Goal: Information Seeking & Learning: Learn about a topic

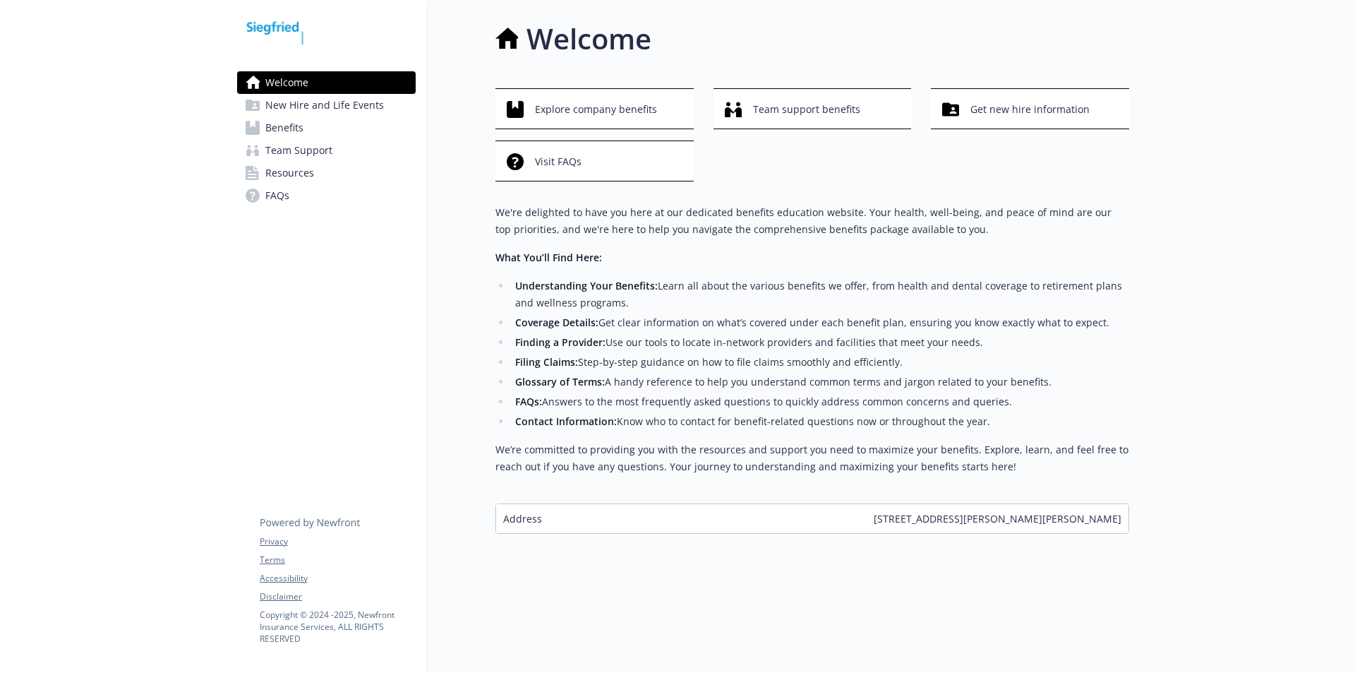
click at [298, 125] on span "Benefits" at bounding box center [284, 127] width 38 height 23
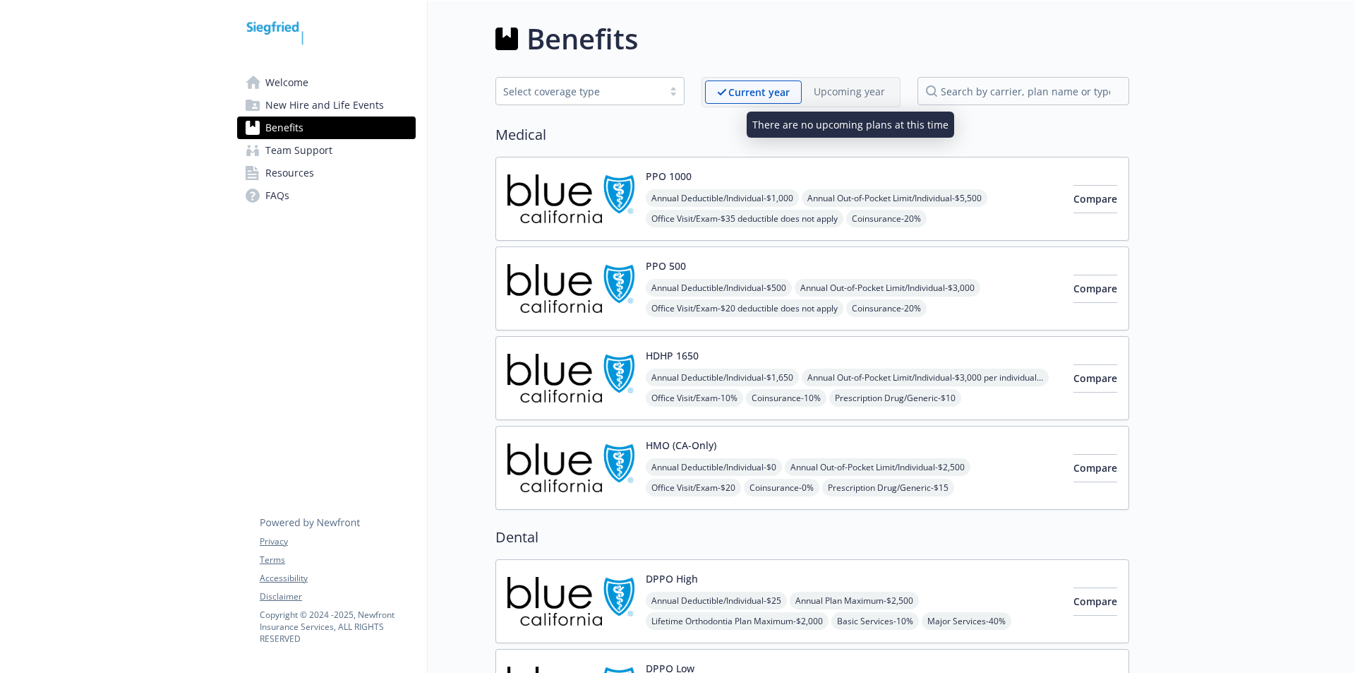
click at [860, 89] on p "Upcoming year" at bounding box center [849, 91] width 71 height 15
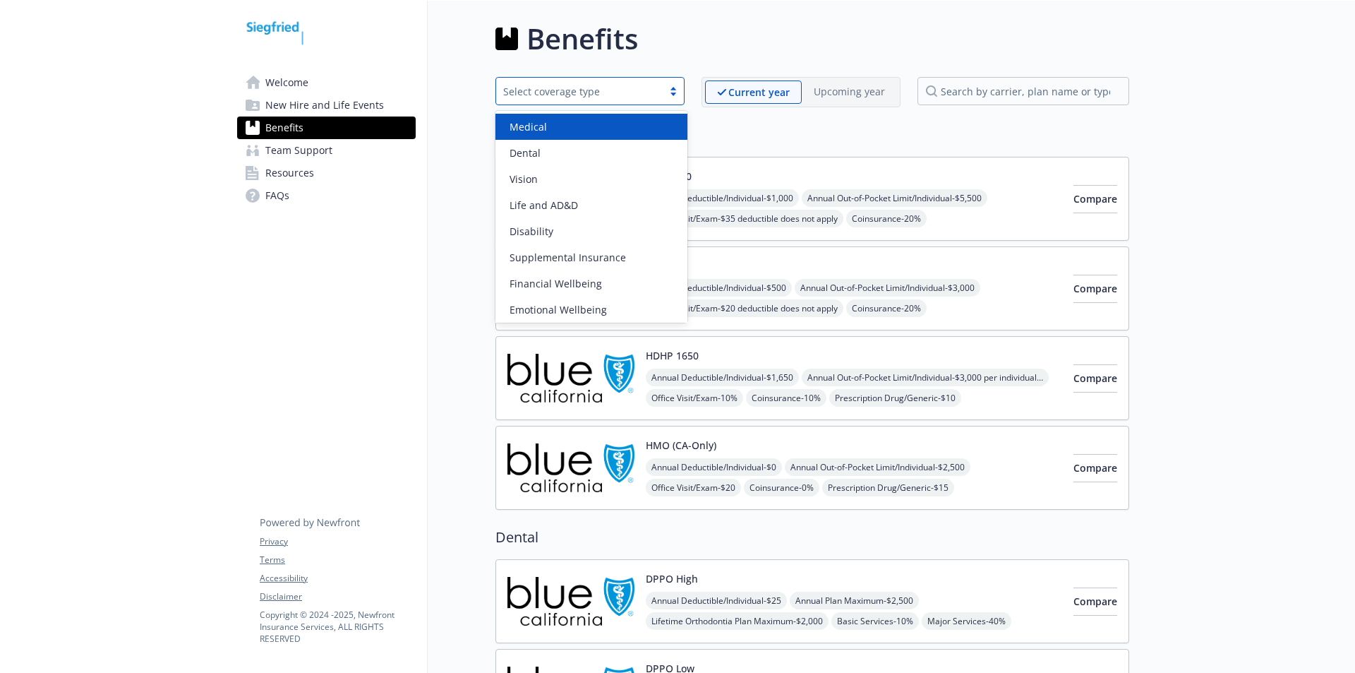
click at [646, 98] on div "Select coverage type" at bounding box center [579, 91] width 152 height 15
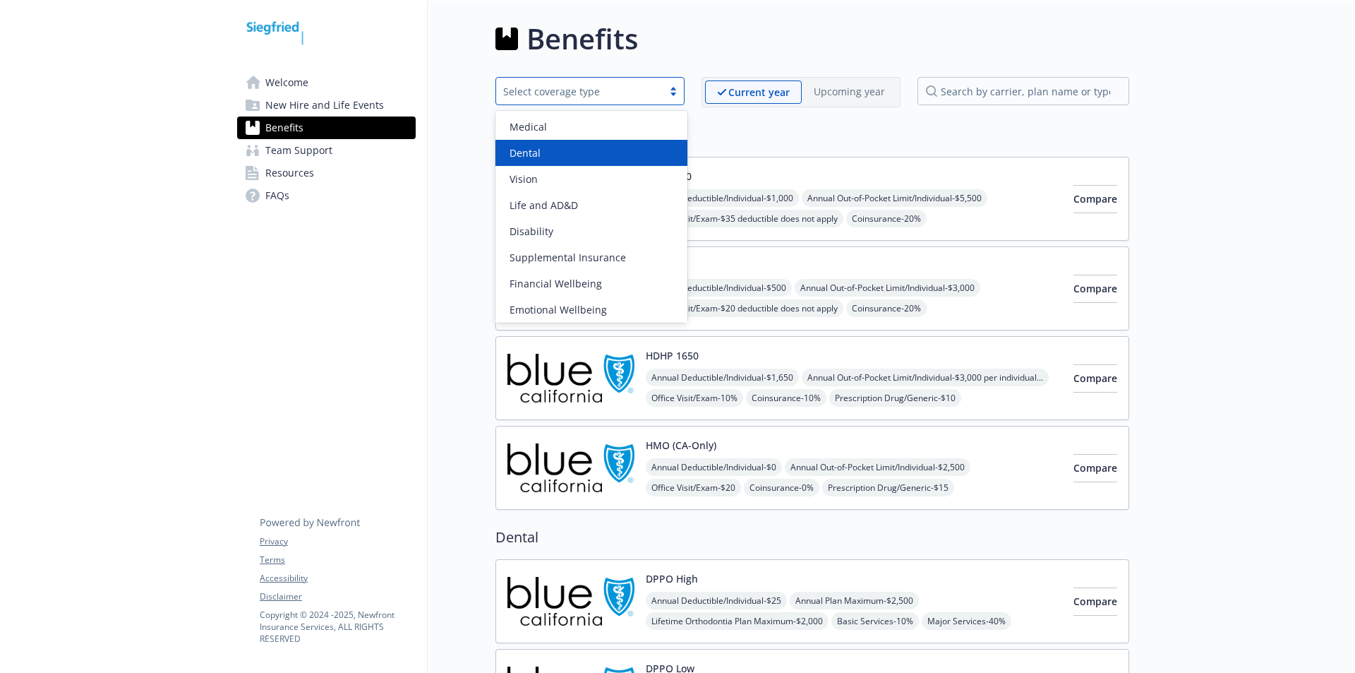
click at [610, 150] on div "Dental" at bounding box center [591, 152] width 175 height 15
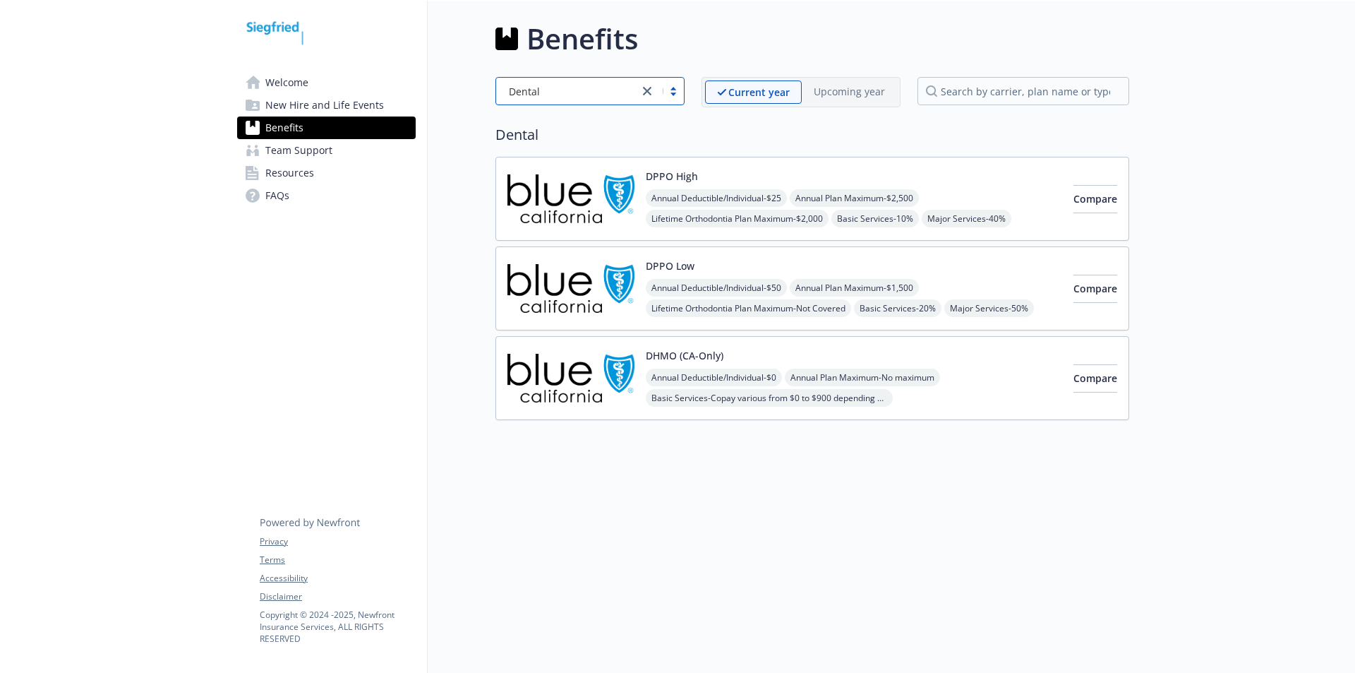
scroll to position [11, 0]
click at [576, 186] on img at bounding box center [570, 198] width 127 height 60
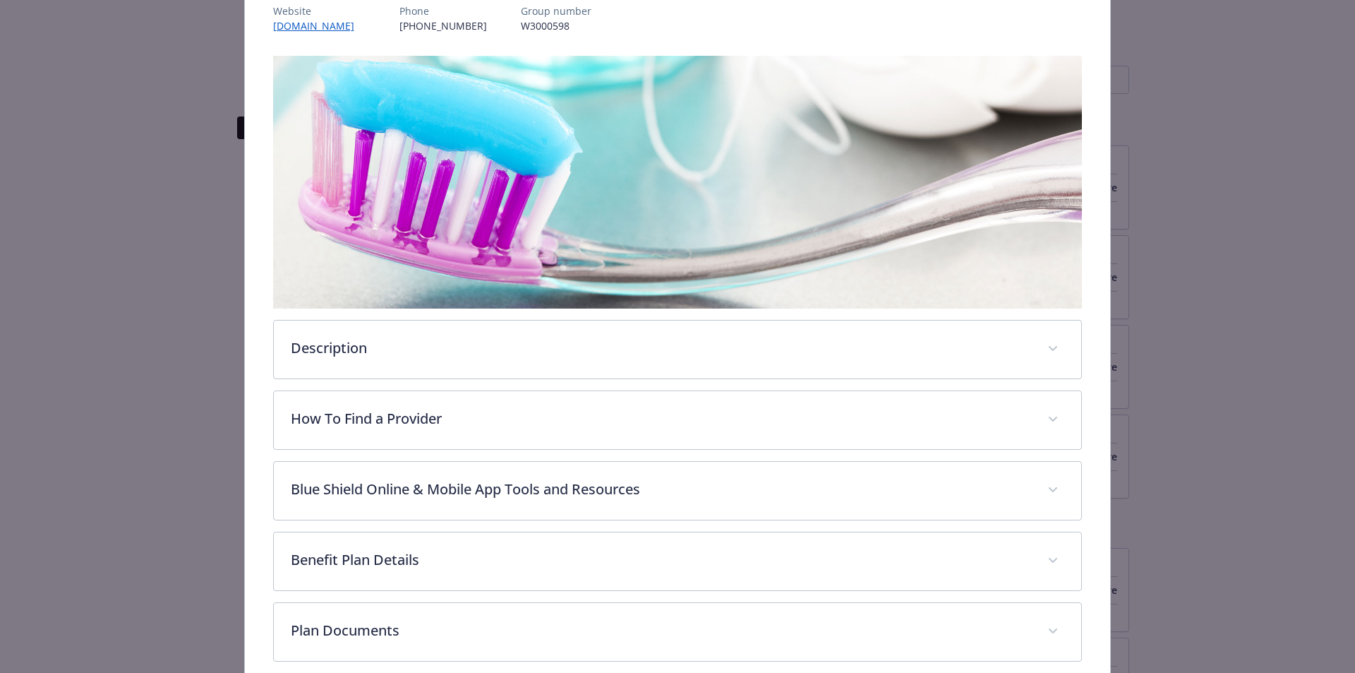
scroll to position [183, 0]
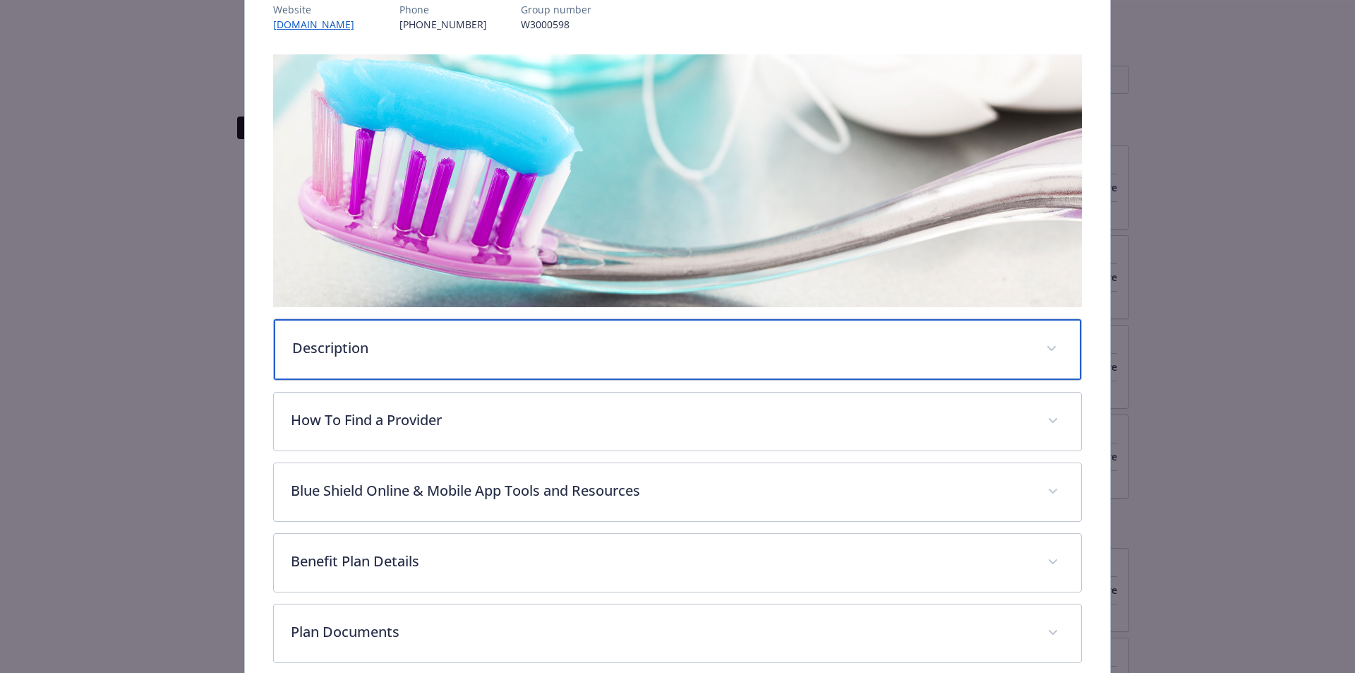
click at [411, 361] on div "Description" at bounding box center [678, 349] width 808 height 61
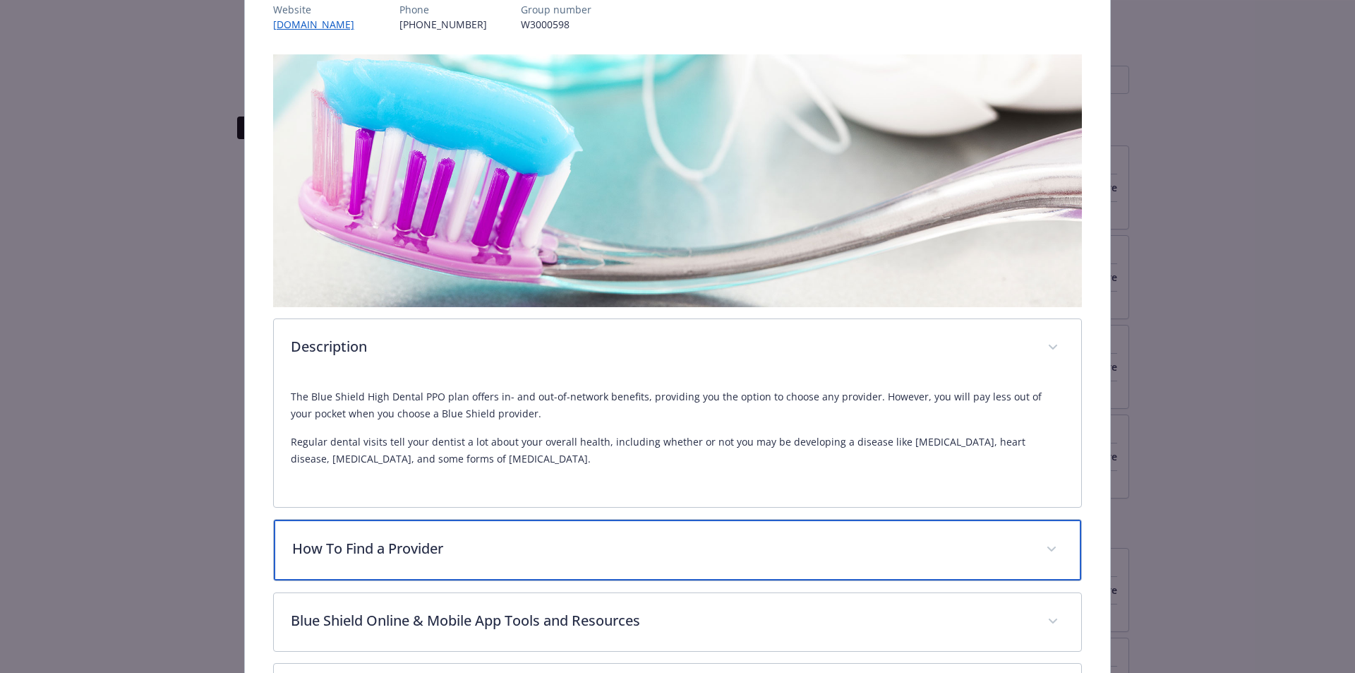
drag, startPoint x: 394, startPoint y: 546, endPoint x: 465, endPoint y: 435, distance: 131.2
click at [396, 543] on p "How To Find a Provider" at bounding box center [660, 548] width 737 height 21
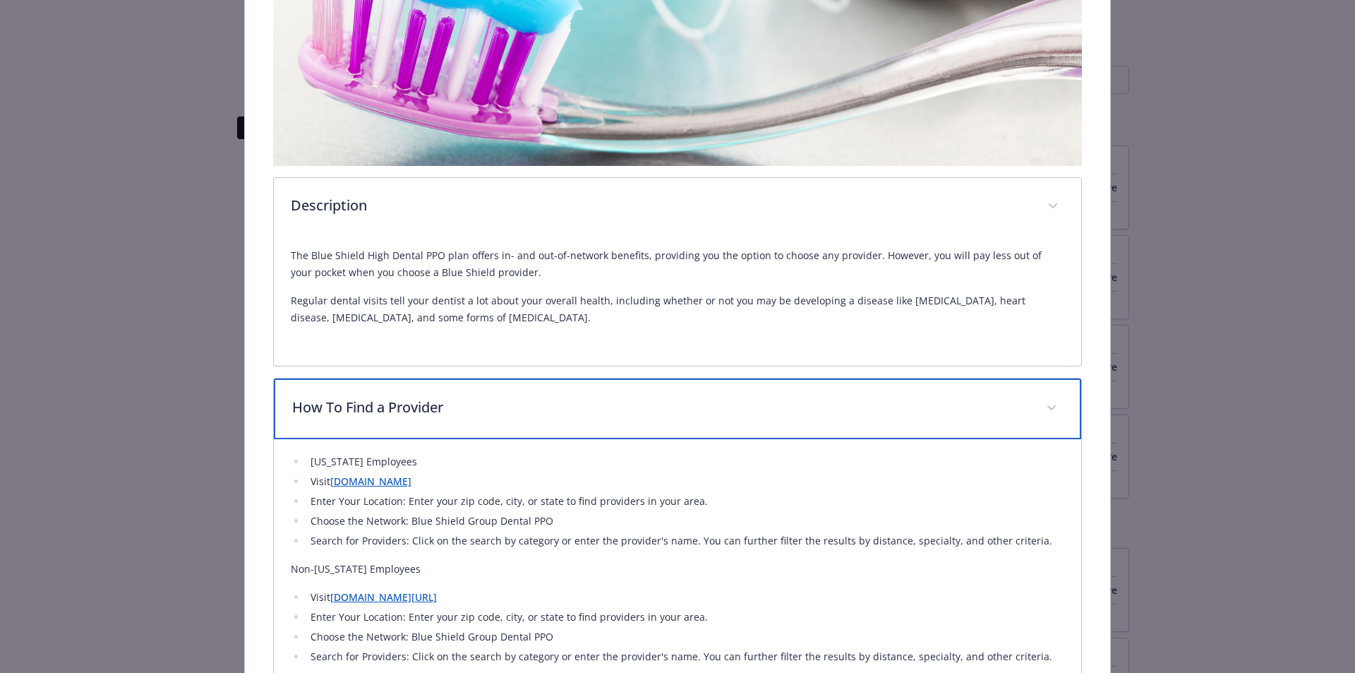
scroll to position [395, 0]
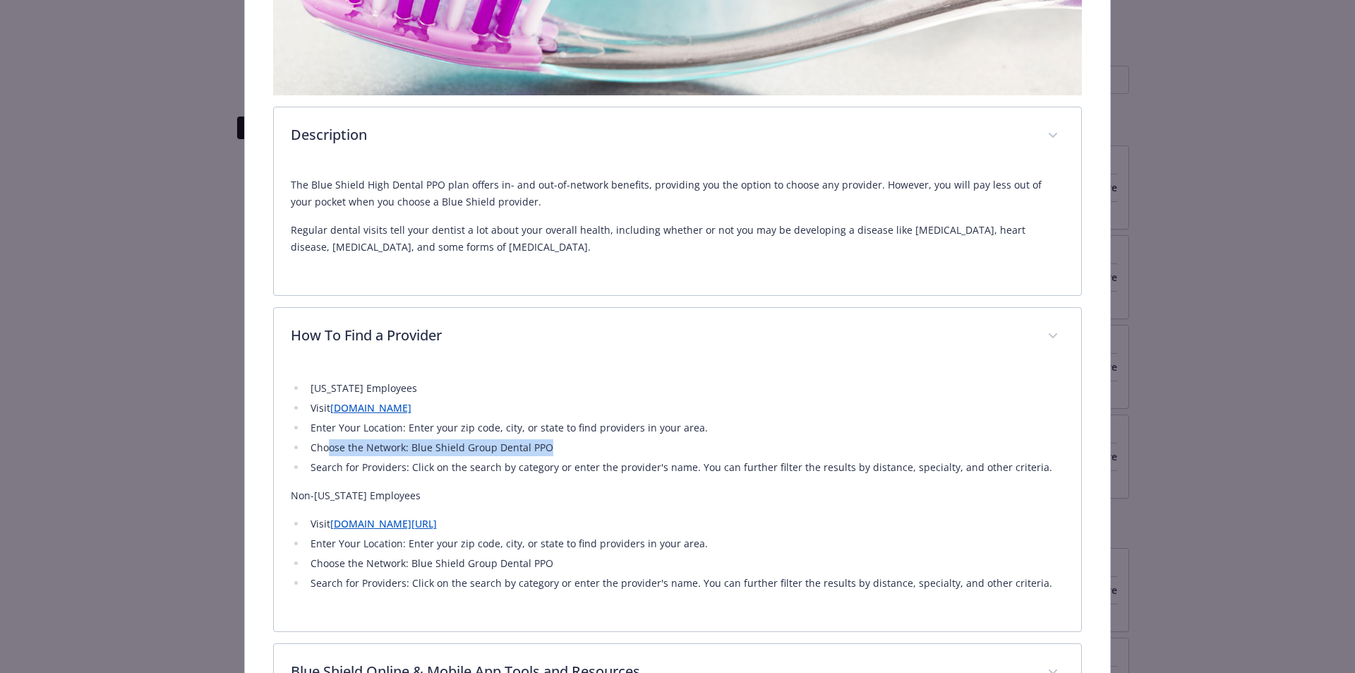
drag, startPoint x: 651, startPoint y: 451, endPoint x: 324, endPoint y: 448, distance: 327.5
click at [324, 448] on li "Choose the Network: Blue Shield Group Dental PPO" at bounding box center [685, 447] width 759 height 17
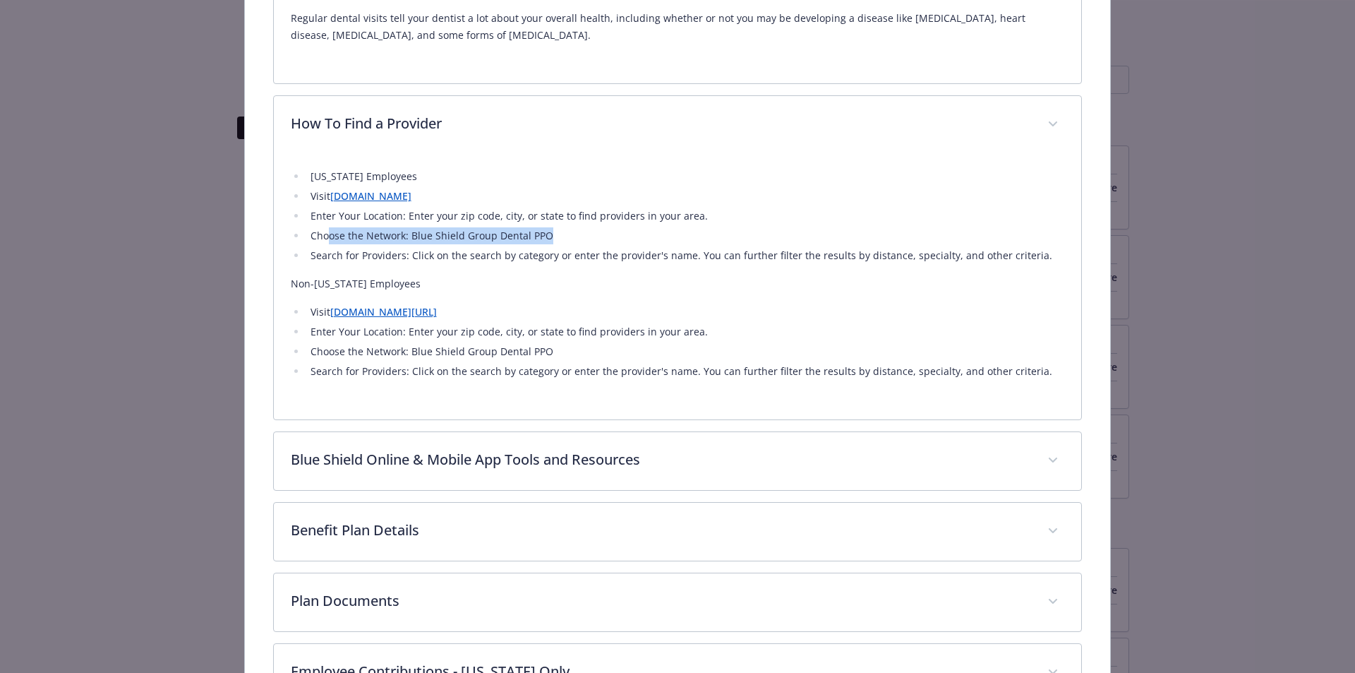
scroll to position [677, 0]
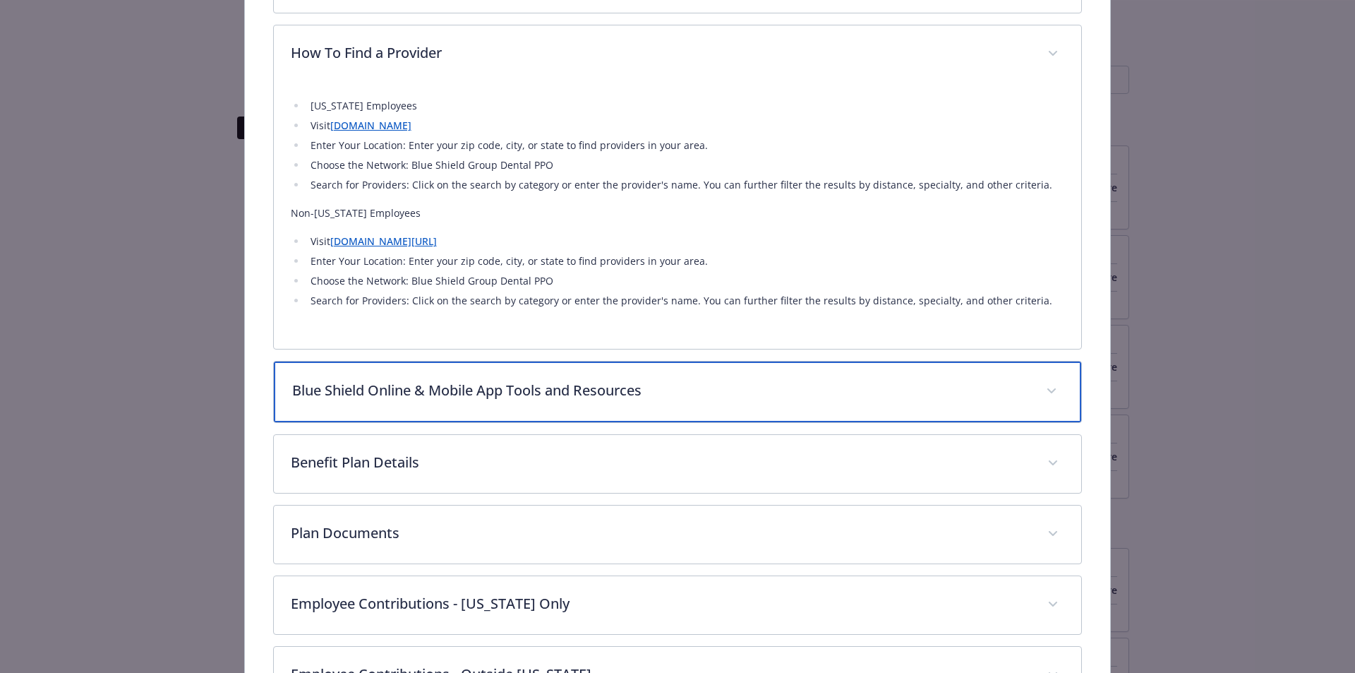
click at [692, 405] on div "Blue Shield Online & Mobile App Tools and Resources" at bounding box center [678, 391] width 808 height 61
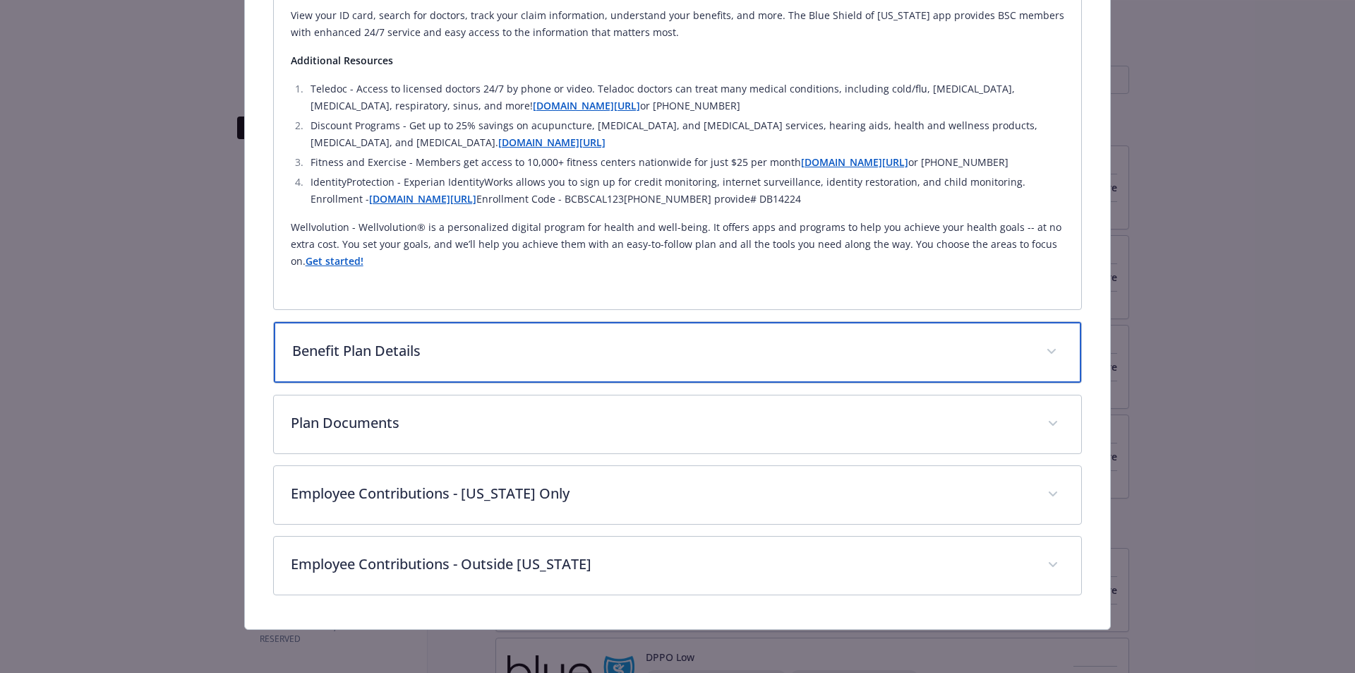
click at [506, 350] on p "Benefit Plan Details" at bounding box center [660, 350] width 737 height 21
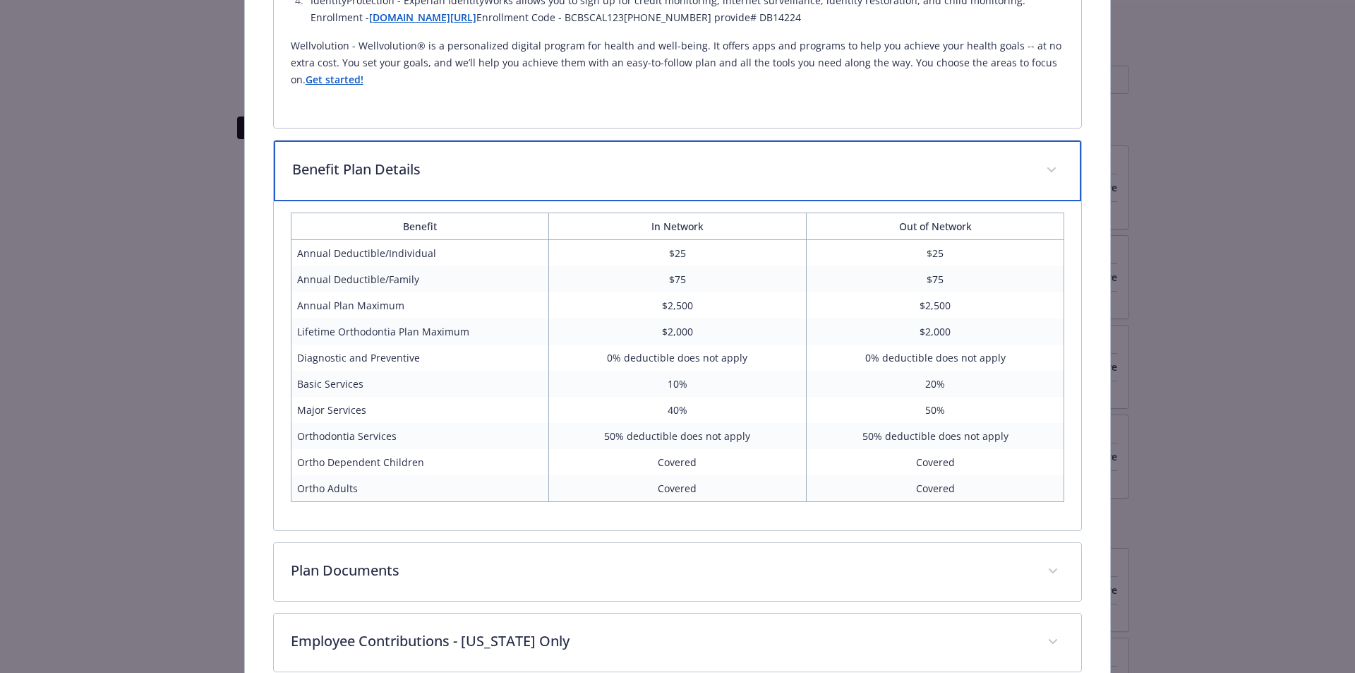
scroll to position [1366, 0]
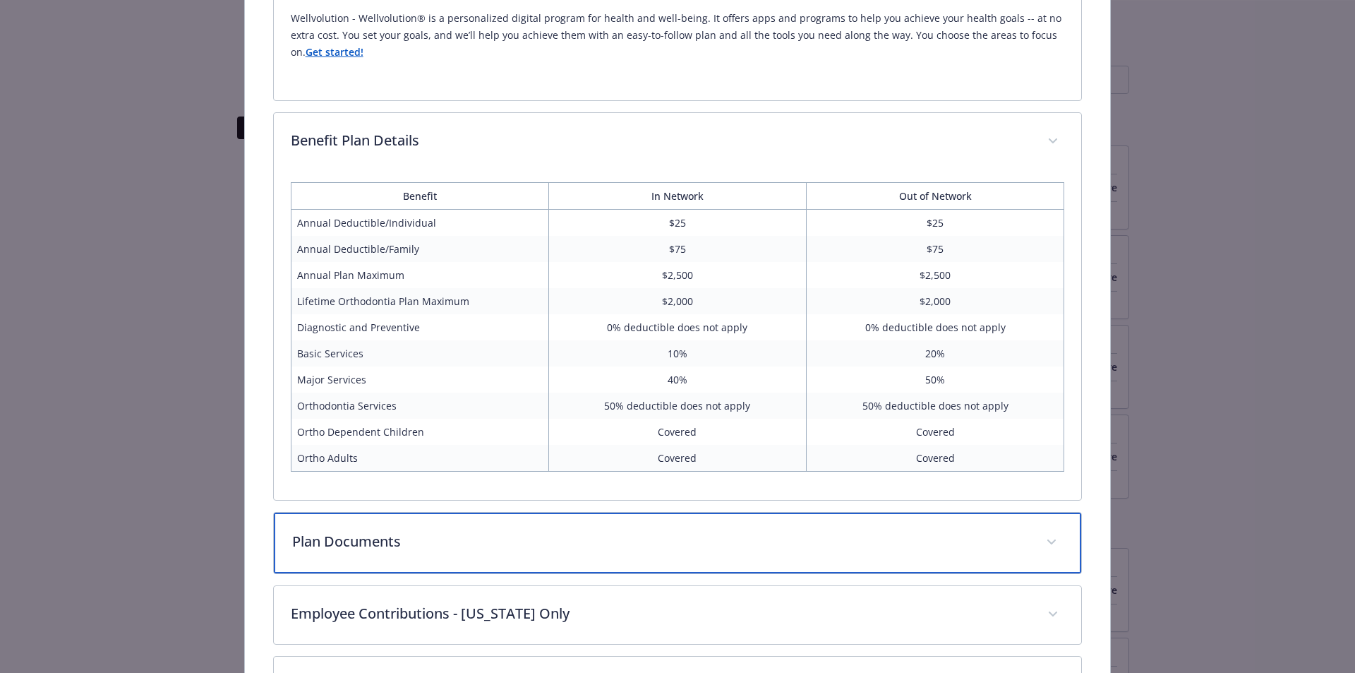
drag, startPoint x: 404, startPoint y: 543, endPoint x: 428, endPoint y: 530, distance: 27.1
click at [404, 543] on p "Plan Documents" at bounding box center [660, 541] width 737 height 21
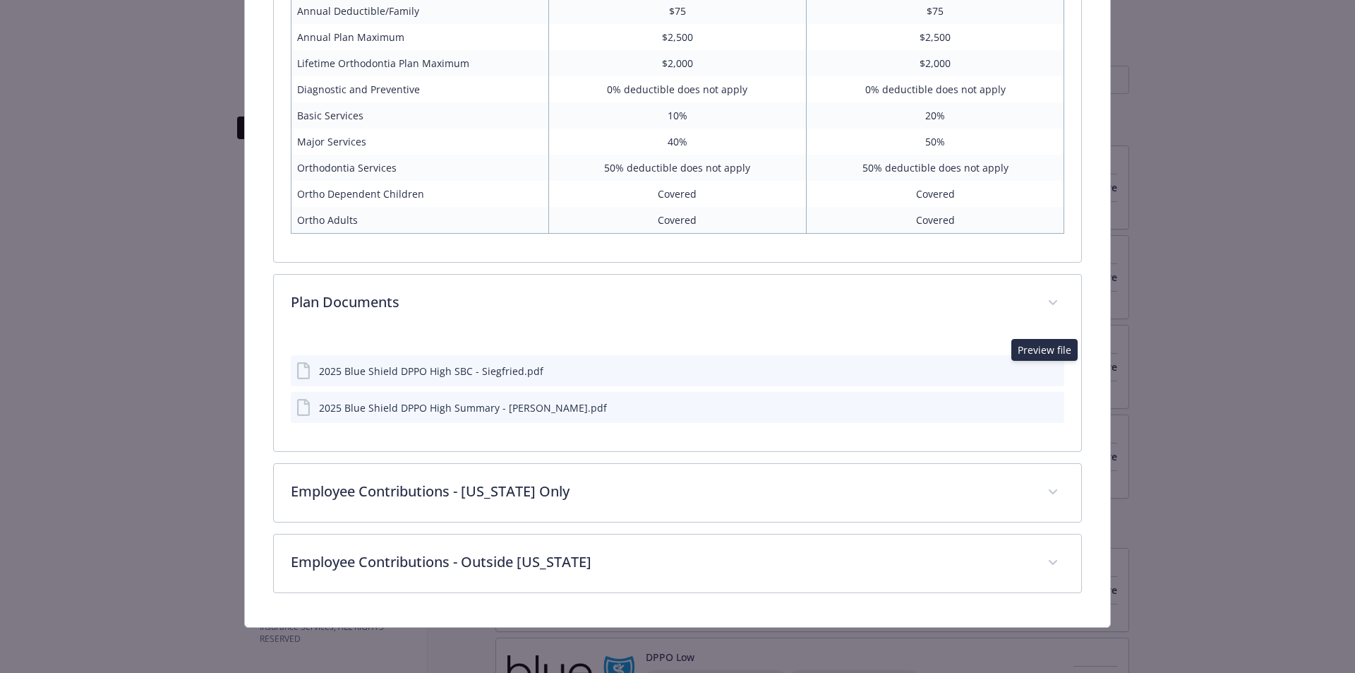
scroll to position [1602, 0]
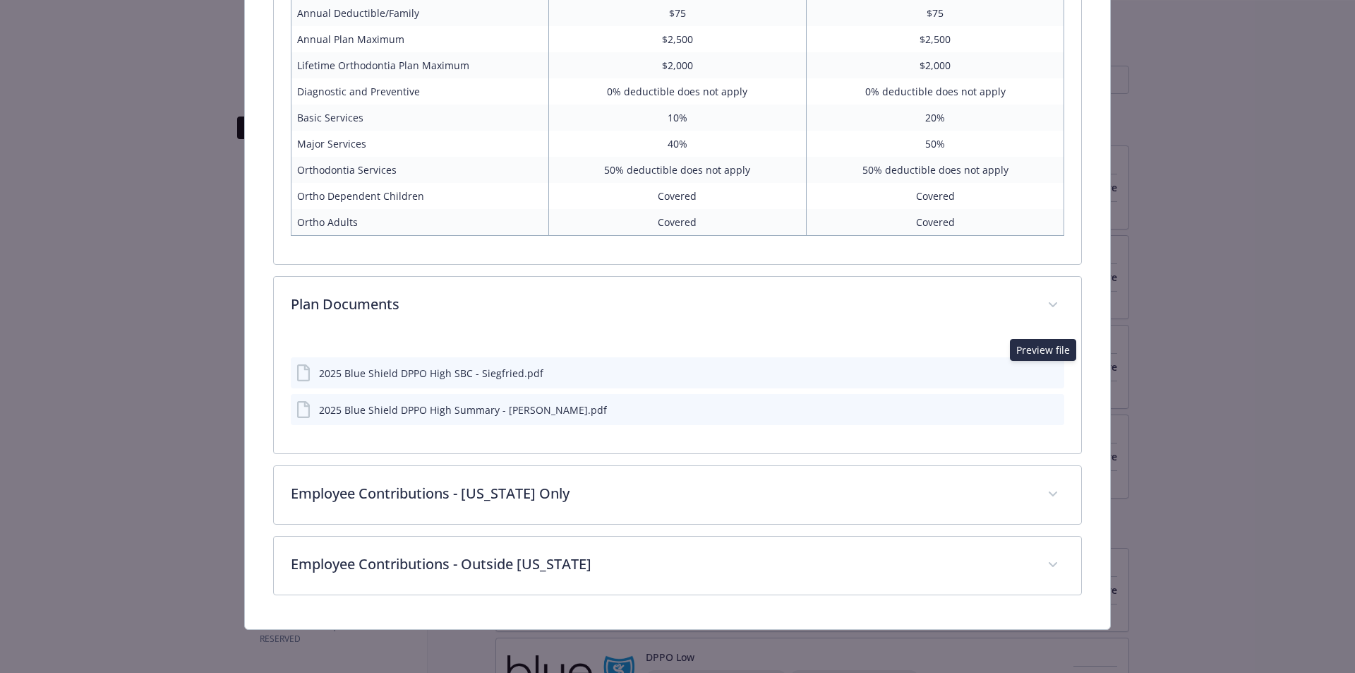
click at [1047, 373] on icon "preview file" at bounding box center [1050, 372] width 13 height 10
